Goal: Task Accomplishment & Management: Manage account settings

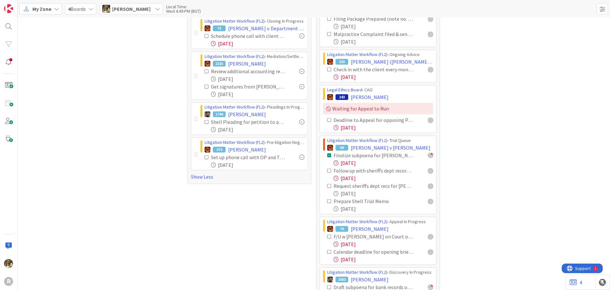
scroll to position [222, 0]
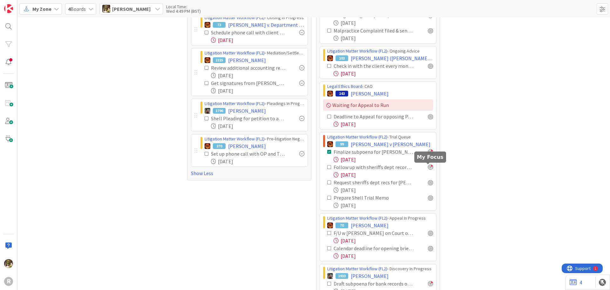
click at [428, 166] on div at bounding box center [430, 166] width 5 height 5
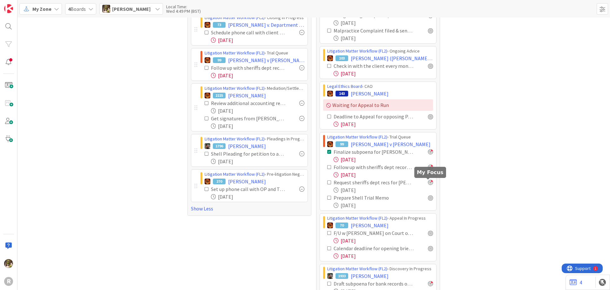
click at [428, 181] on div at bounding box center [430, 182] width 5 height 5
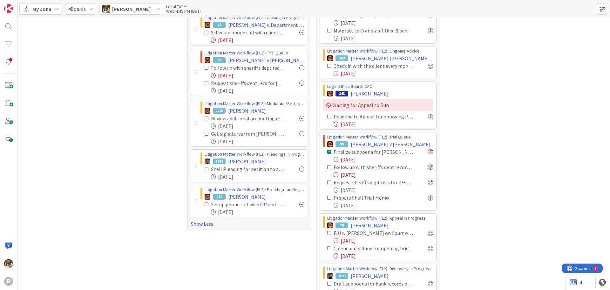
click at [328, 166] on icon at bounding box center [329, 167] width 4 height 4
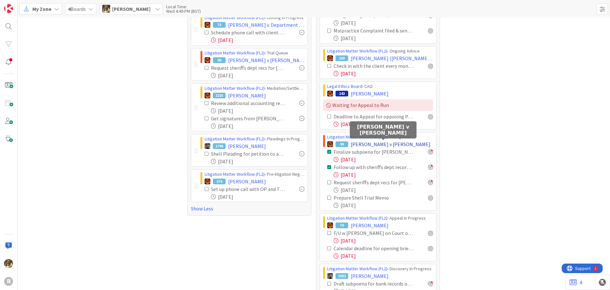
click at [361, 146] on span "[PERSON_NAME] v [PERSON_NAME]" at bounding box center [391, 144] width 80 height 8
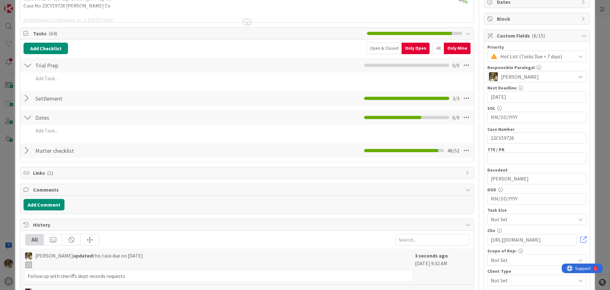
scroll to position [32, 0]
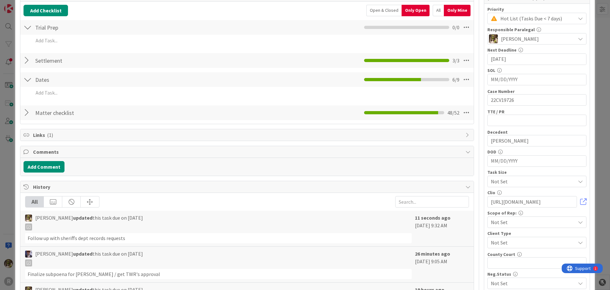
scroll to position [95, 0]
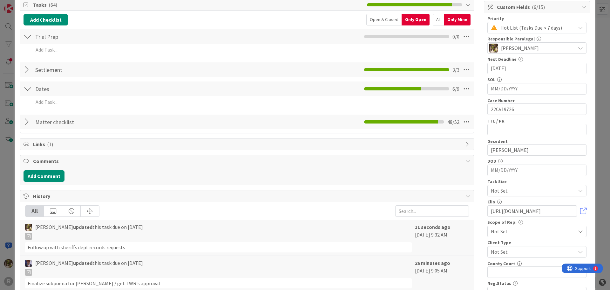
click at [26, 122] on div at bounding box center [28, 121] width 8 height 11
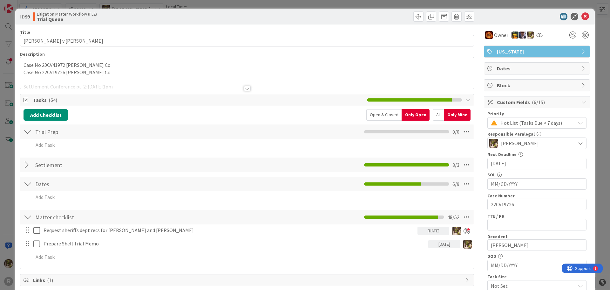
scroll to position [0, 0]
click at [582, 15] on icon at bounding box center [586, 17] width 8 height 8
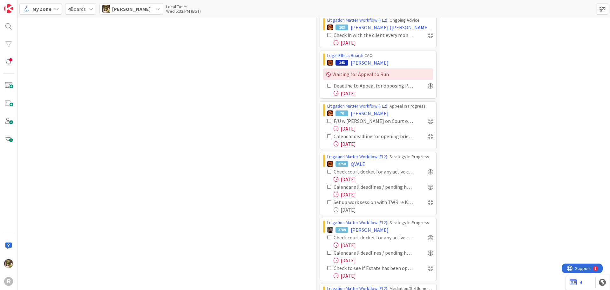
scroll to position [222, 0]
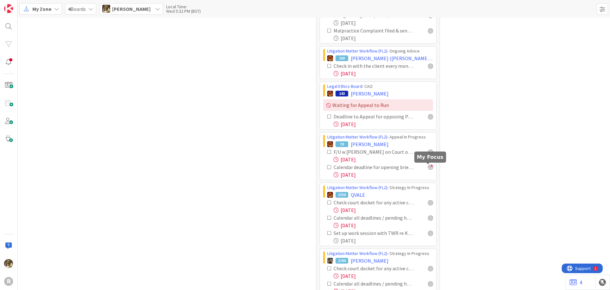
click at [428, 167] on div at bounding box center [430, 166] width 5 height 5
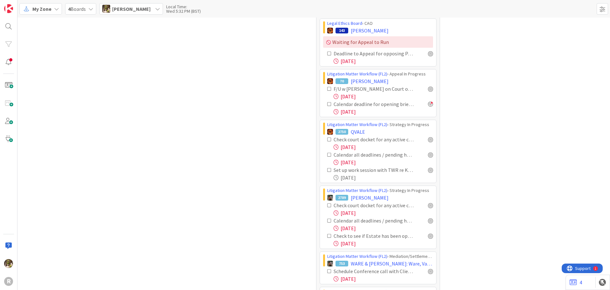
scroll to position [286, 0]
click at [428, 139] on div at bounding box center [430, 138] width 5 height 5
click at [428, 155] on div at bounding box center [430, 153] width 5 height 5
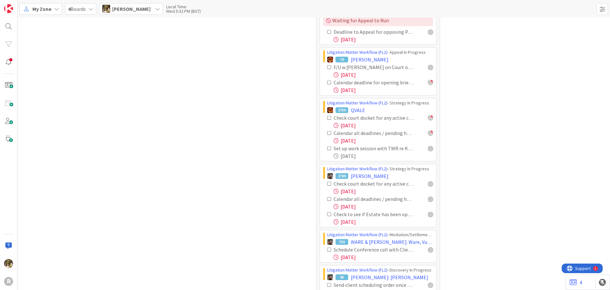
scroll to position [318, 0]
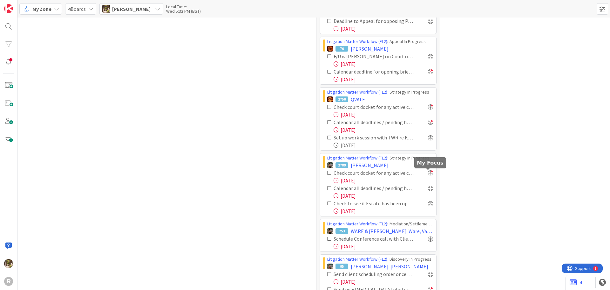
click at [430, 173] on div at bounding box center [430, 172] width 5 height 5
click at [429, 189] on div at bounding box center [430, 187] width 5 height 5
click at [428, 203] on div at bounding box center [430, 203] width 5 height 5
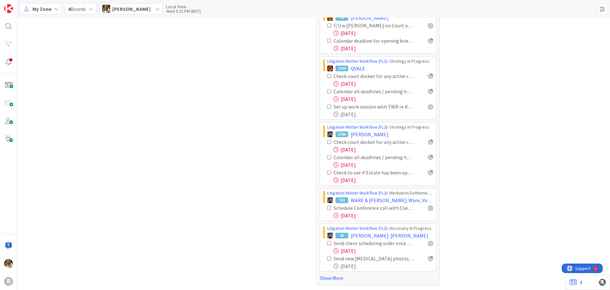
click at [334, 275] on link "Show More" at bounding box center [378, 278] width 117 height 8
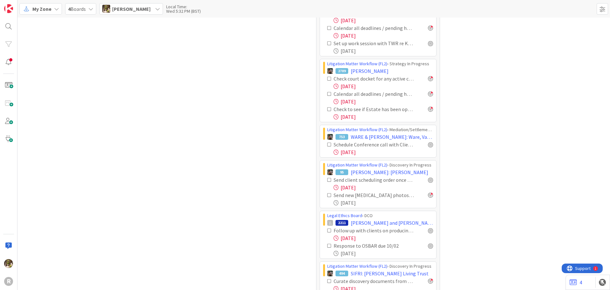
scroll to position [412, 0]
click at [428, 179] on div at bounding box center [430, 179] width 5 height 5
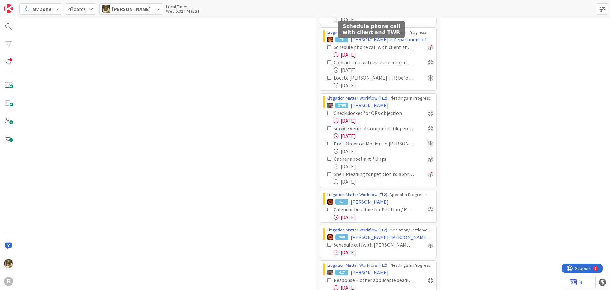
scroll to position [730, 0]
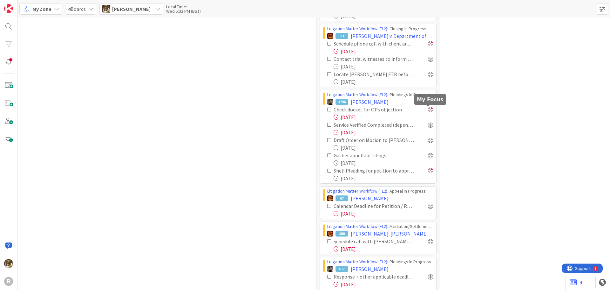
click at [428, 108] on div at bounding box center [430, 109] width 5 height 5
click at [428, 124] on div at bounding box center [430, 124] width 5 height 5
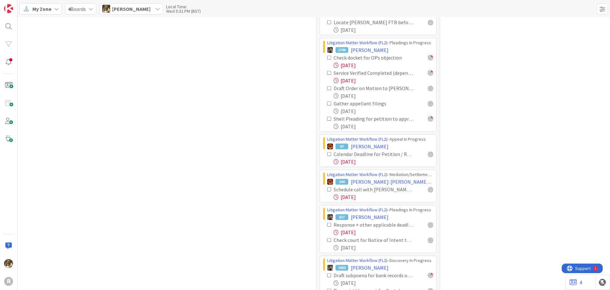
scroll to position [857, 0]
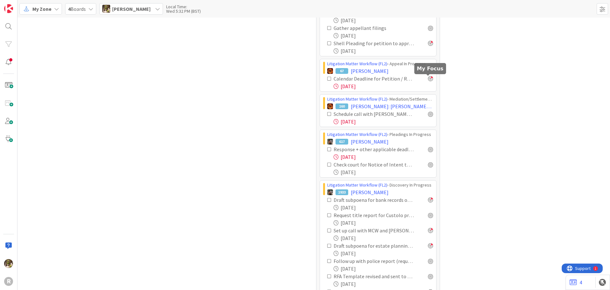
click at [428, 79] on div at bounding box center [430, 78] width 5 height 5
click at [430, 115] on div at bounding box center [430, 113] width 5 height 5
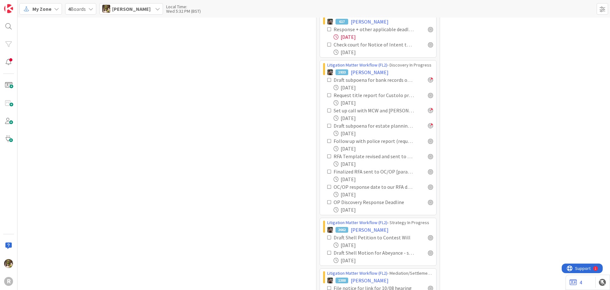
scroll to position [984, 0]
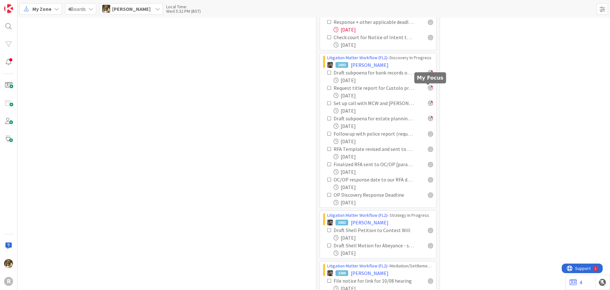
click at [430, 89] on div at bounding box center [430, 87] width 5 height 5
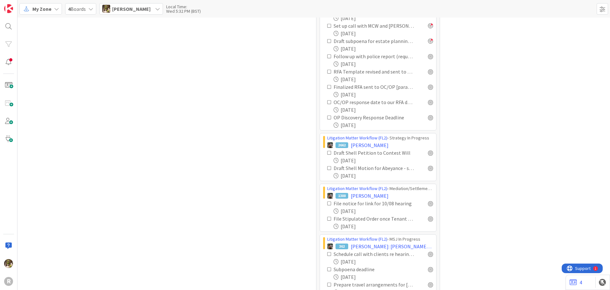
scroll to position [1080, 0]
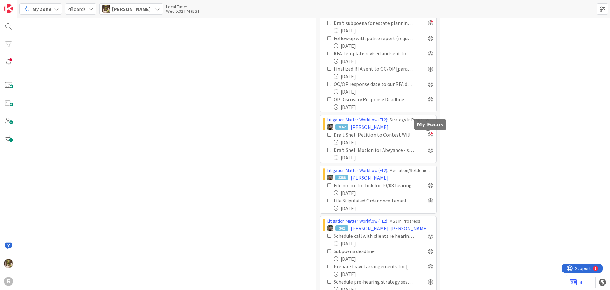
click at [428, 133] on div at bounding box center [430, 134] width 5 height 5
click at [430, 151] on div at bounding box center [430, 149] width 5 height 5
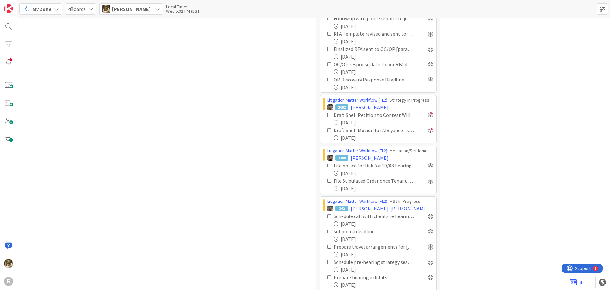
scroll to position [1143, 0]
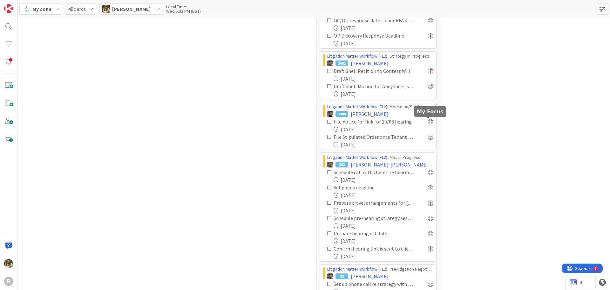
click at [428, 121] on div at bounding box center [430, 121] width 5 height 5
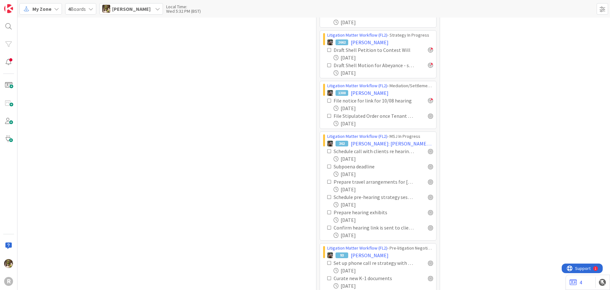
scroll to position [1175, 0]
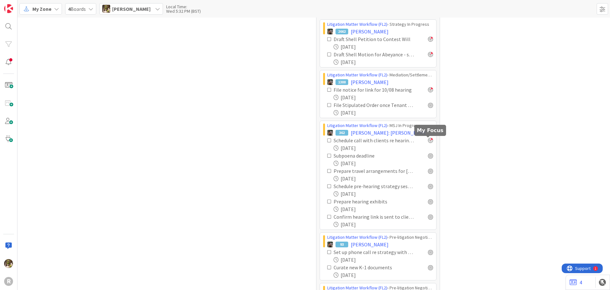
click at [429, 142] on div at bounding box center [430, 140] width 5 height 5
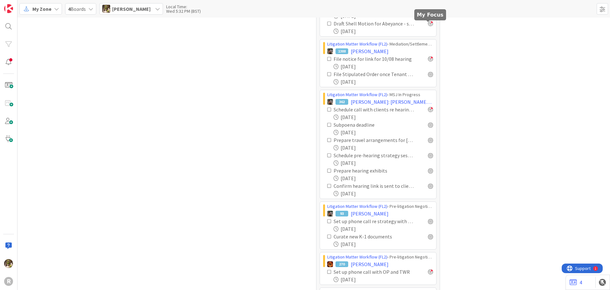
scroll to position [1302, 0]
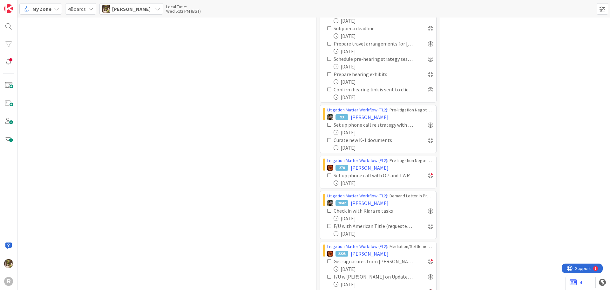
click at [428, 127] on div "Set up phone call re strategy with client (next week)" at bounding box center [380, 125] width 106 height 8
click at [430, 125] on div at bounding box center [430, 124] width 5 height 5
click at [428, 138] on div at bounding box center [430, 139] width 5 height 5
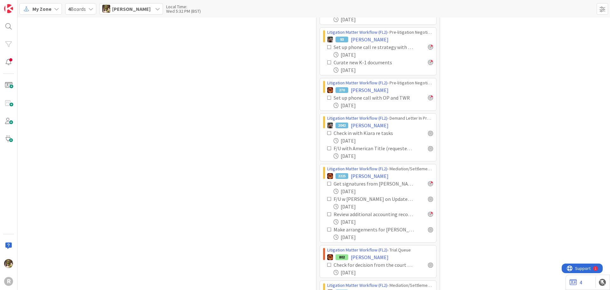
scroll to position [1398, 0]
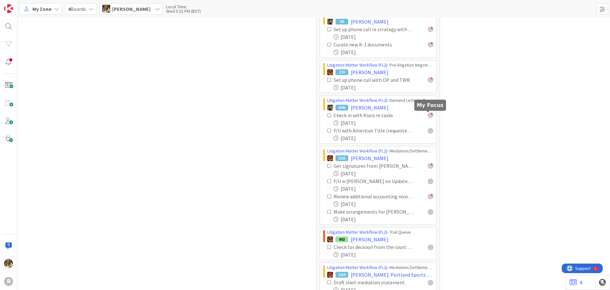
click at [428, 115] on div at bounding box center [430, 115] width 5 height 5
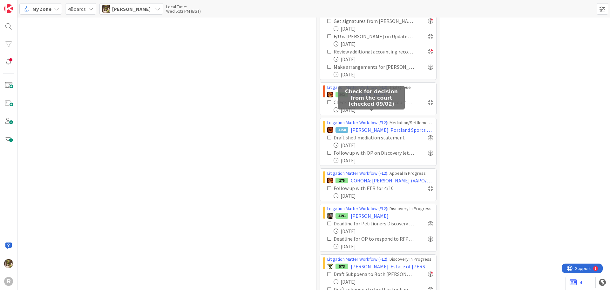
scroll to position [1556, 0]
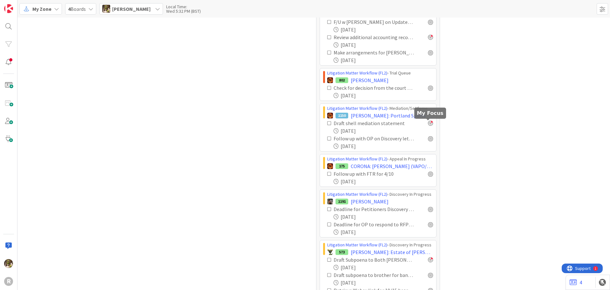
click at [431, 125] on div at bounding box center [430, 122] width 5 height 5
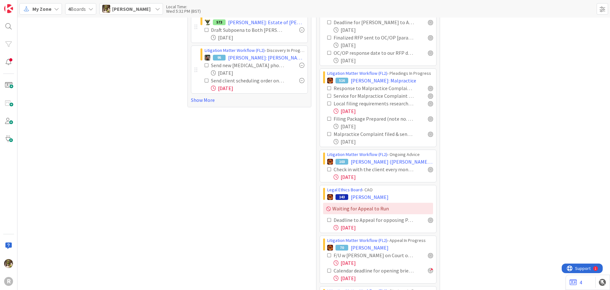
scroll to position [0, 0]
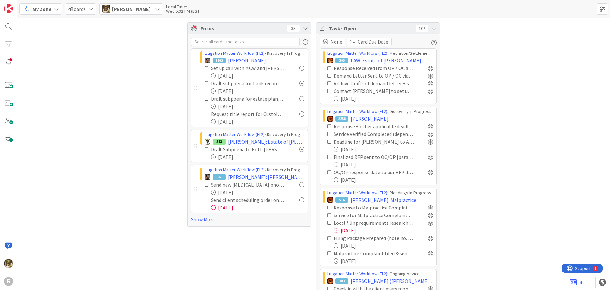
click at [304, 28] on icon at bounding box center [305, 28] width 5 height 5
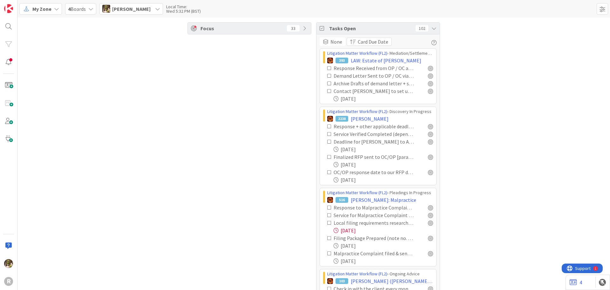
click at [303, 29] on icon at bounding box center [305, 28] width 5 height 5
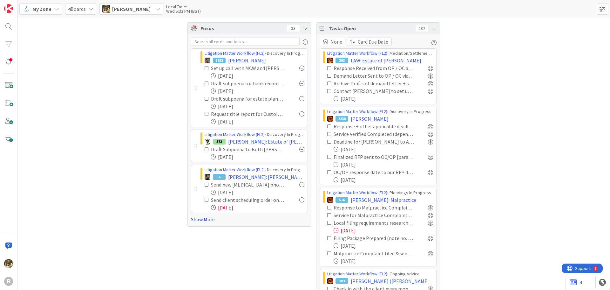
click at [202, 218] on link "Show More" at bounding box center [249, 219] width 117 height 8
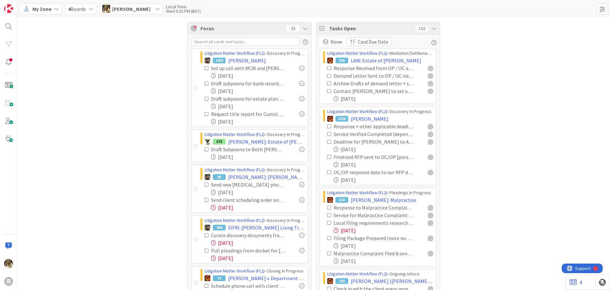
click at [303, 42] on icon "button" at bounding box center [305, 41] width 5 height 5
click at [203, 30] on span "Focus" at bounding box center [241, 28] width 81 height 8
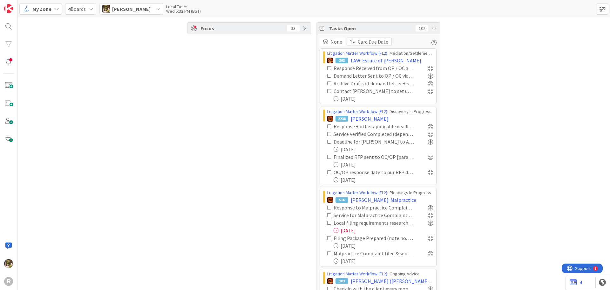
click at [203, 30] on span "Focus" at bounding box center [241, 28] width 81 height 8
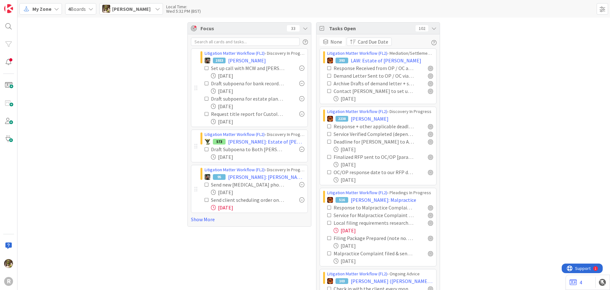
drag, startPoint x: 207, startPoint y: 30, endPoint x: 149, endPoint y: 71, distance: 71.0
click at [197, 220] on link "Show More" at bounding box center [249, 219] width 117 height 8
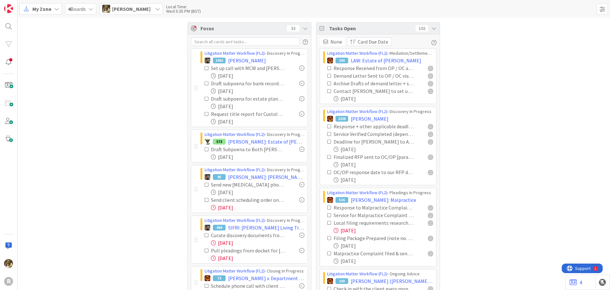
click at [299, 149] on div at bounding box center [301, 149] width 5 height 5
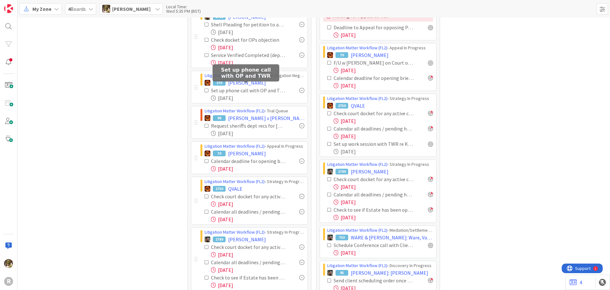
scroll to position [318, 0]
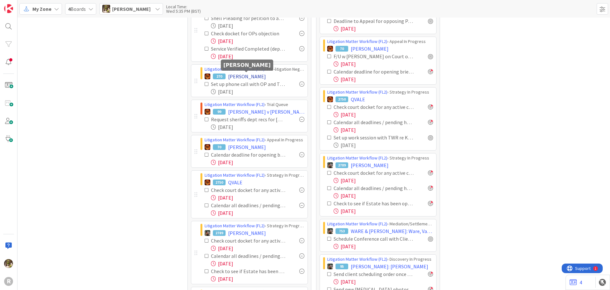
click at [248, 76] on span "[PERSON_NAME]" at bounding box center [247, 76] width 38 height 8
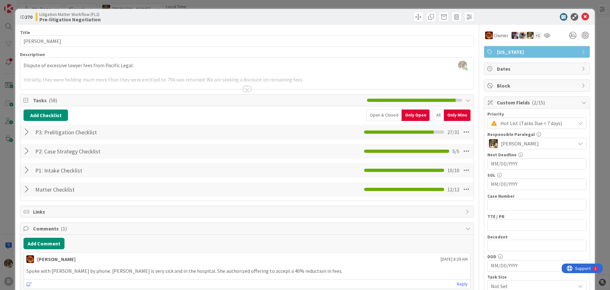
click at [26, 132] on div at bounding box center [28, 131] width 8 height 11
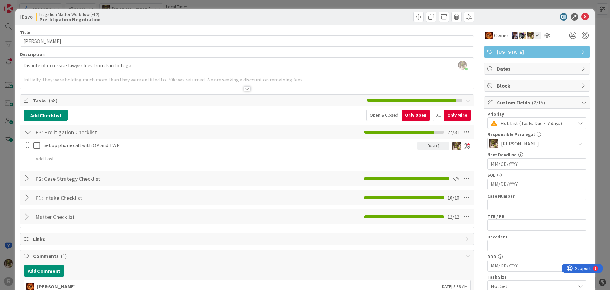
click at [433, 114] on div "All" at bounding box center [438, 114] width 11 height 11
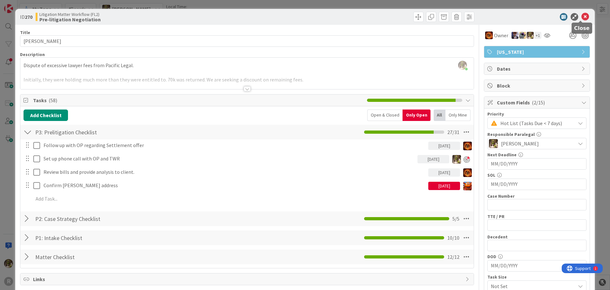
click at [582, 16] on icon at bounding box center [586, 17] width 8 height 8
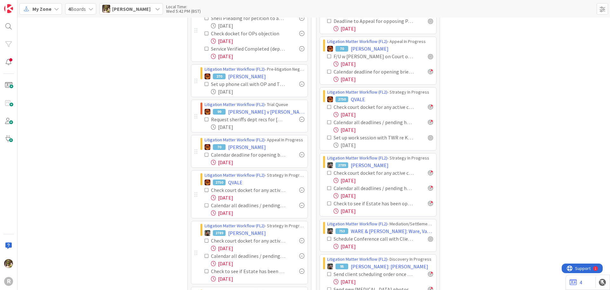
click at [301, 119] on div at bounding box center [301, 119] width 5 height 5
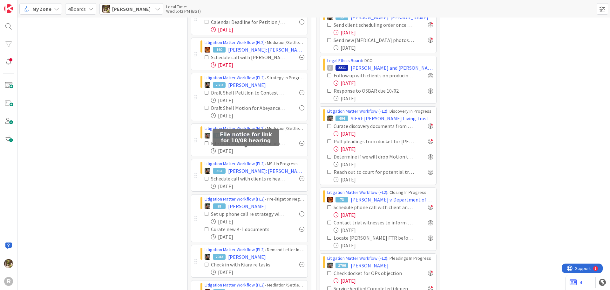
scroll to position [572, 0]
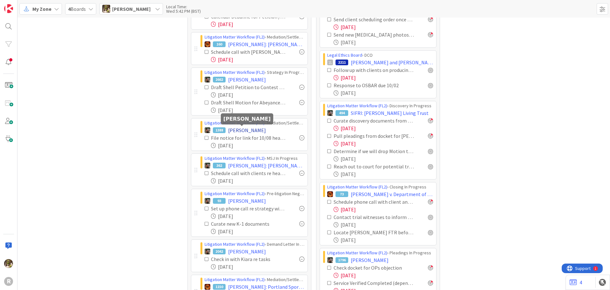
click at [233, 129] on span "[PERSON_NAME]" at bounding box center [247, 130] width 38 height 8
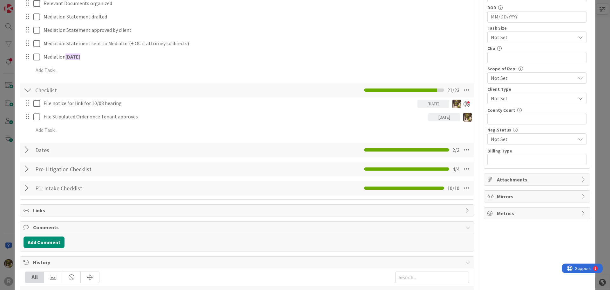
scroll to position [254, 0]
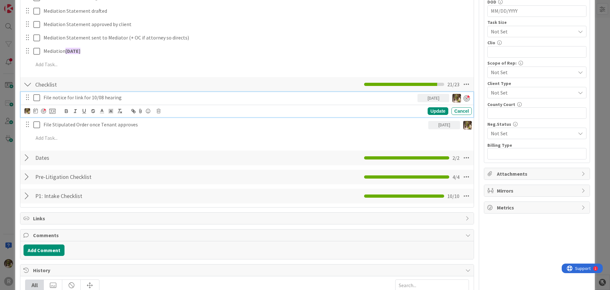
click at [59, 96] on p "File notice for link for 10/08 hearing" at bounding box center [230, 97] width 372 height 7
click at [35, 111] on icon at bounding box center [35, 110] width 4 height 5
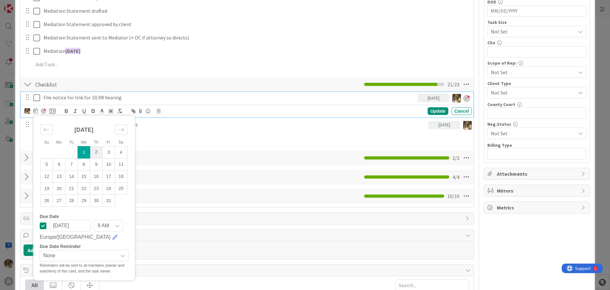
click at [96, 154] on td "2" at bounding box center [96, 152] width 12 height 12
type input "[DATE]"
click at [441, 111] on div "Update" at bounding box center [438, 111] width 21 height 8
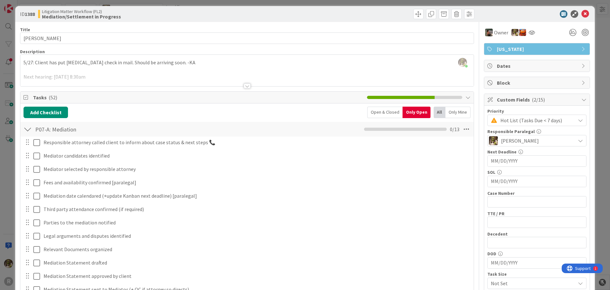
scroll to position [0, 0]
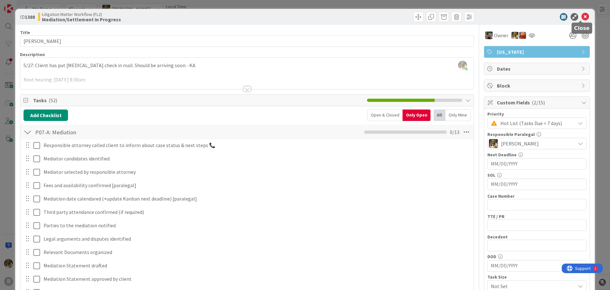
click at [582, 19] on icon at bounding box center [586, 17] width 8 height 8
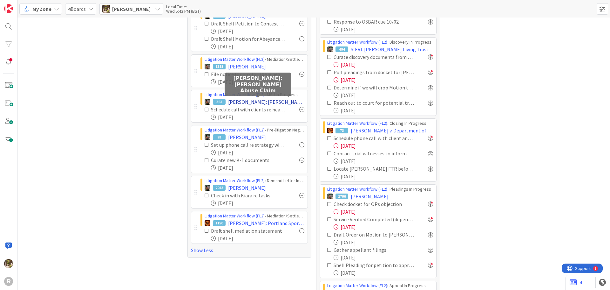
click at [260, 103] on span "[PERSON_NAME]: [PERSON_NAME] Abuse Claim" at bounding box center [266, 102] width 76 height 8
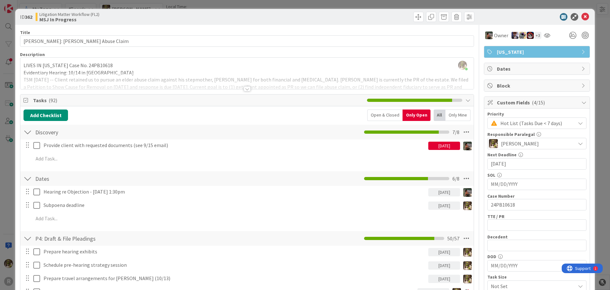
click at [246, 90] on div at bounding box center [247, 88] width 7 height 5
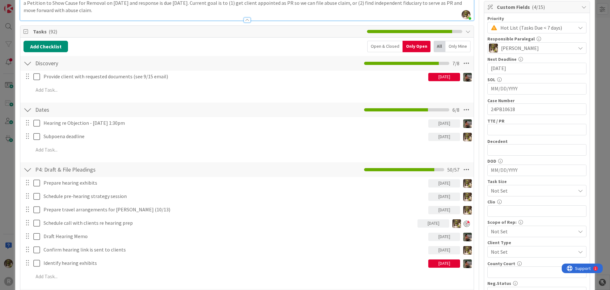
scroll to position [159, 0]
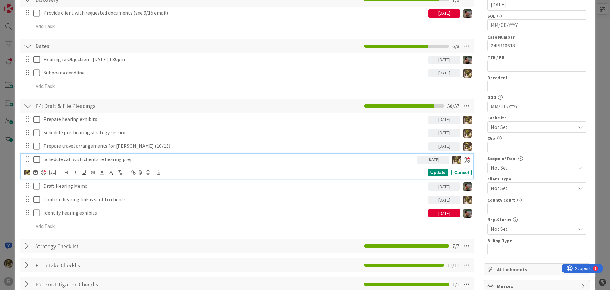
click at [80, 159] on p "Schedule call with clients re hearing prep" at bounding box center [230, 158] width 372 height 7
click at [35, 173] on icon at bounding box center [35, 171] width 4 height 5
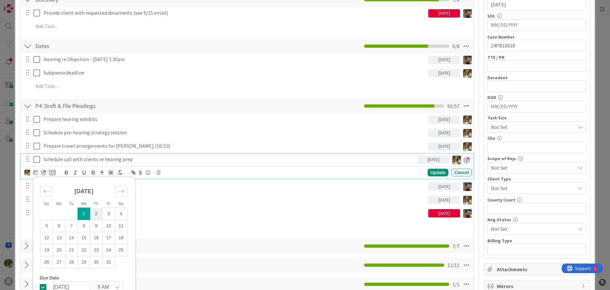
click at [98, 211] on td "2" at bounding box center [96, 214] width 12 height 12
type input "[DATE]"
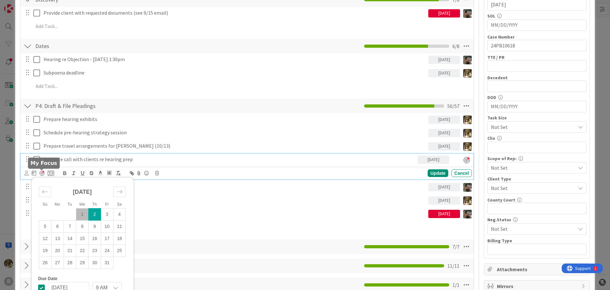
click at [42, 174] on div at bounding box center [41, 172] width 5 height 5
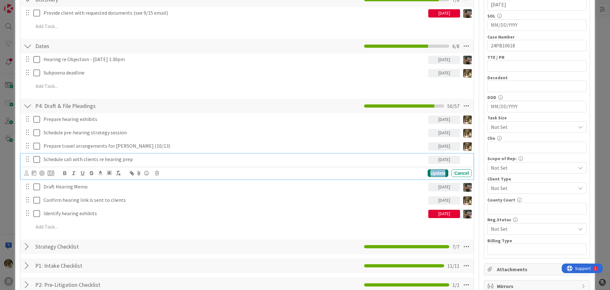
click at [428, 172] on div "Update" at bounding box center [438, 173] width 21 height 8
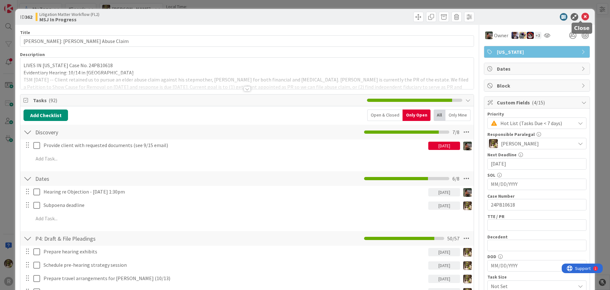
click at [582, 17] on icon at bounding box center [586, 17] width 8 height 8
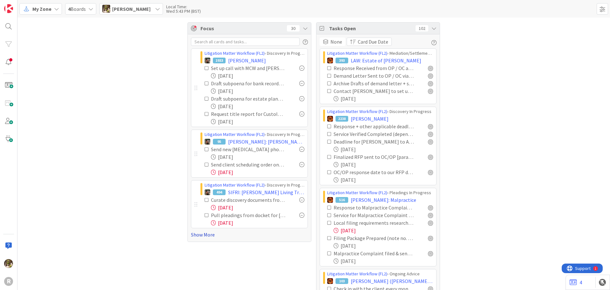
click at [207, 236] on link "Show More" at bounding box center [249, 234] width 117 height 8
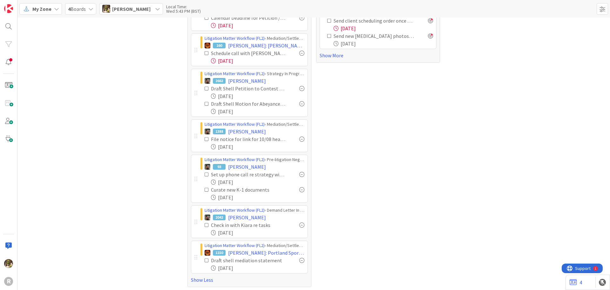
scroll to position [573, 0]
click at [300, 137] on div at bounding box center [301, 136] width 5 height 5
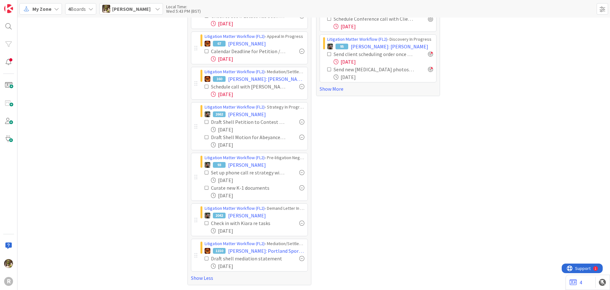
scroll to position [537, 0]
click at [205, 188] on icon at bounding box center [207, 187] width 4 height 4
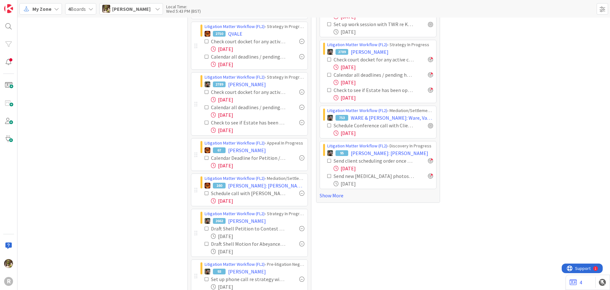
scroll to position [427, 0]
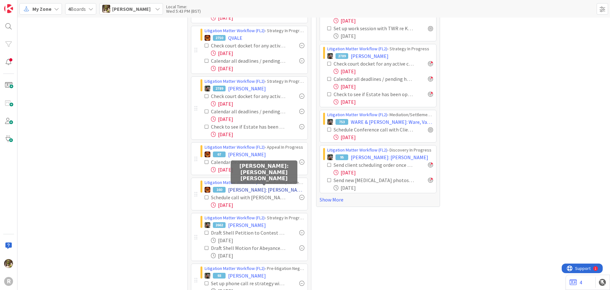
click at [256, 191] on span "[PERSON_NAME]: [PERSON_NAME] [PERSON_NAME]" at bounding box center [266, 190] width 76 height 8
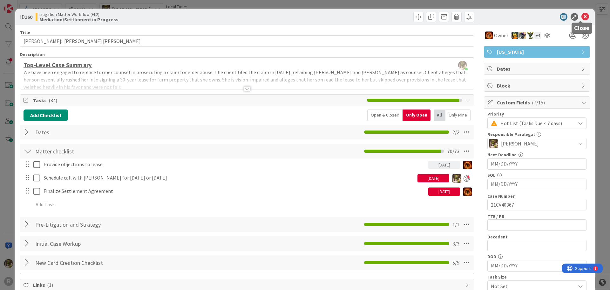
click at [582, 16] on icon at bounding box center [586, 17] width 8 height 8
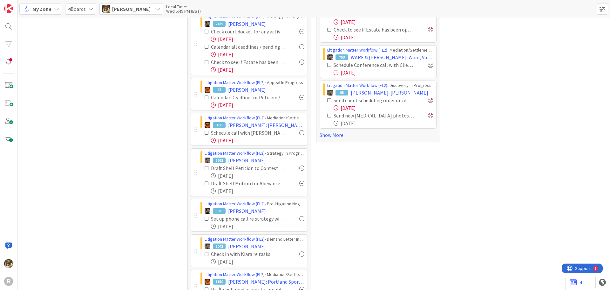
scroll to position [522, 0]
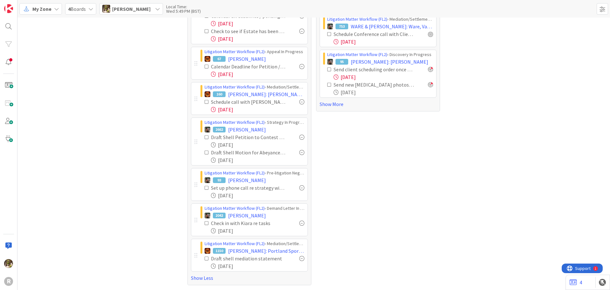
click at [301, 188] on div at bounding box center [301, 187] width 5 height 5
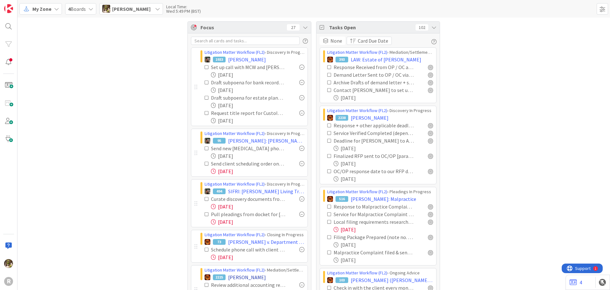
scroll to position [0, 0]
